Goal: Go to known website

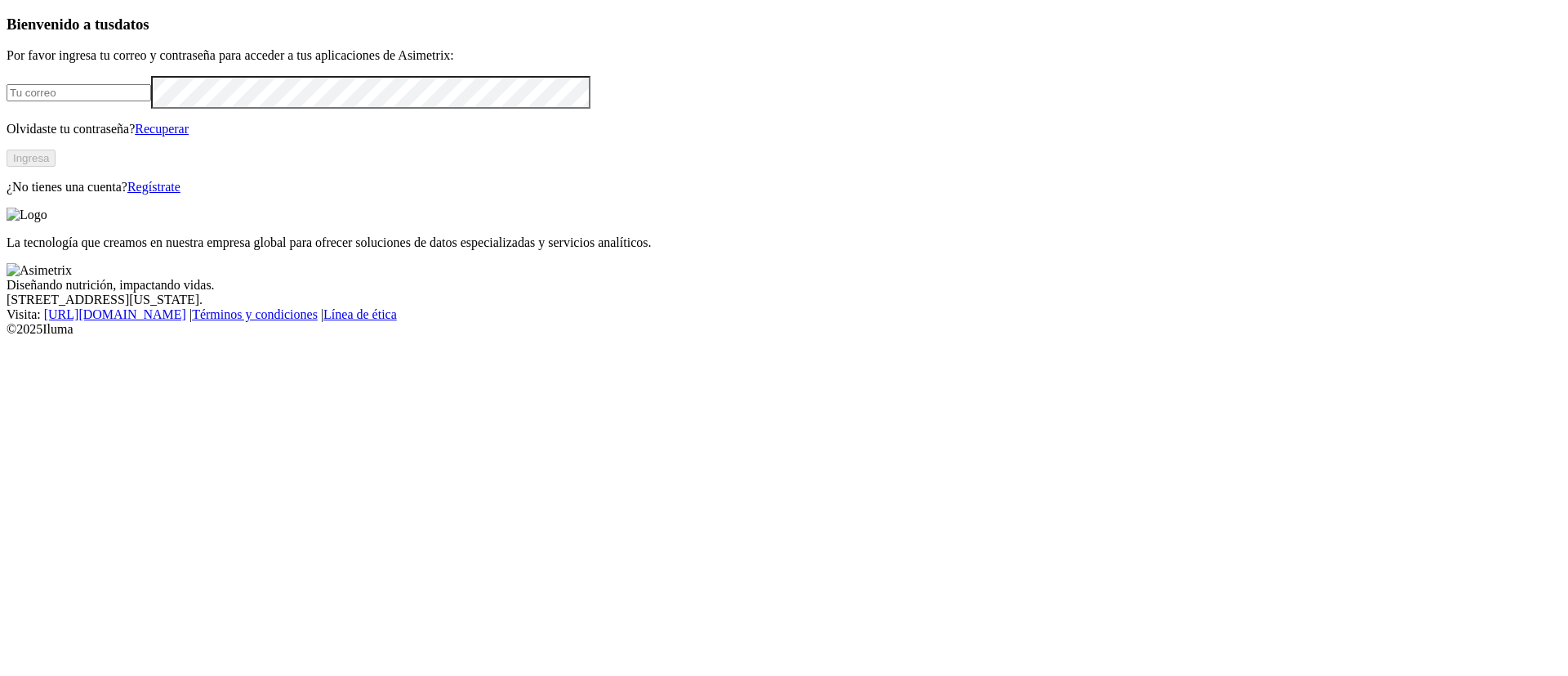
type input "[PERSON_NAME][EMAIL_ADDRESS][DOMAIN_NAME]"
click at [55, 166] on button "Ingresa" at bounding box center [31, 158] width 49 height 18
